Goal: Navigation & Orientation: Find specific page/section

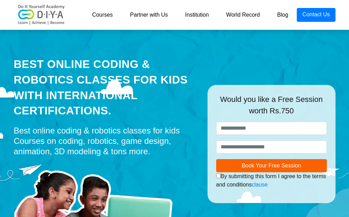
click at [104, 18] on link "Courses" at bounding box center [102, 15] width 38 height 14
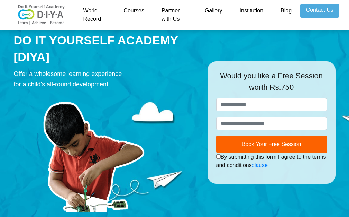
click at [132, 12] on link "Courses" at bounding box center [134, 15] width 38 height 22
click at [96, 10] on link "World Record" at bounding box center [95, 15] width 41 height 22
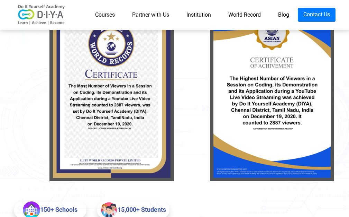
scroll to position [111, 0]
